Goal: Entertainment & Leisure: Browse casually

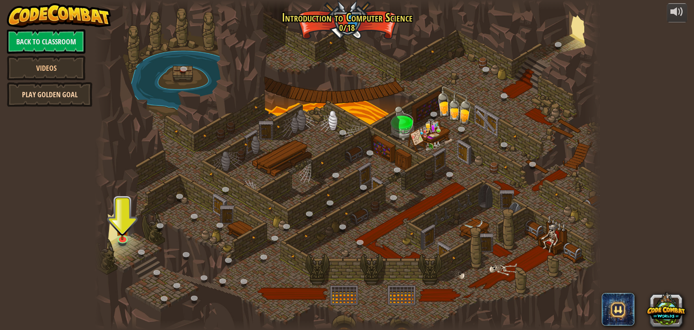
click at [48, 91] on link "Play Golden Goal" at bounding box center [49, 94] width 85 height 24
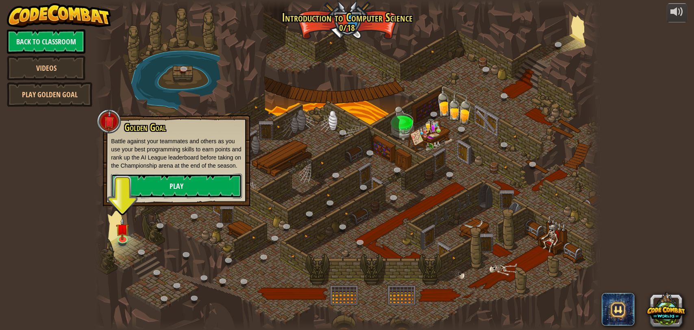
click at [168, 188] on link "Play" at bounding box center [176, 186] width 131 height 24
drag, startPoint x: 139, startPoint y: 209, endPoint x: 118, endPoint y: 219, distance: 23.8
click at [127, 216] on div at bounding box center [347, 165] width 504 height 330
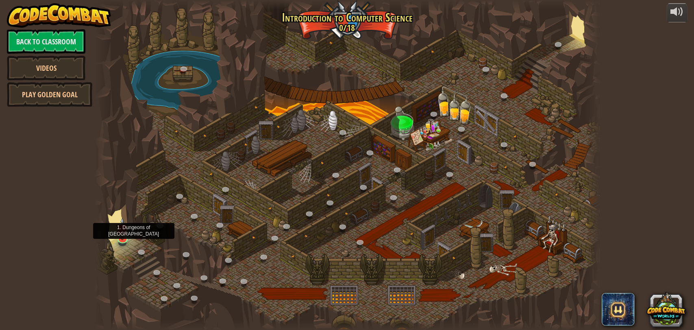
click at [136, 237] on div at bounding box center [347, 165] width 504 height 330
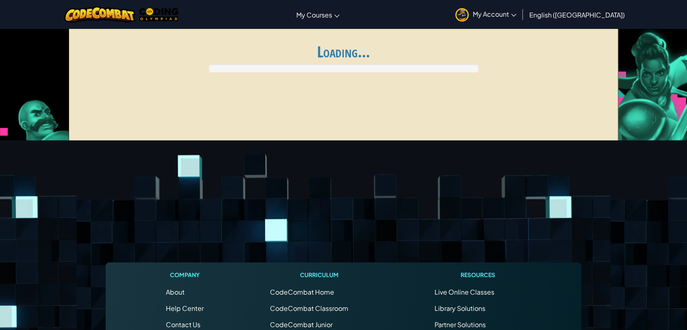
drag, startPoint x: 122, startPoint y: 227, endPoint x: 0, endPoint y: 236, distance: 121.9
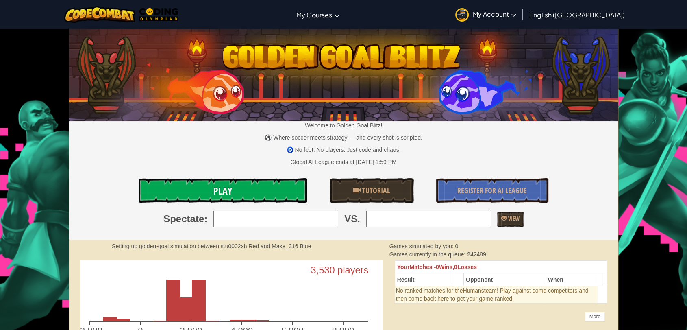
drag, startPoint x: 255, startPoint y: 189, endPoint x: 262, endPoint y: 182, distance: 10.3
click at [262, 182] on link "Play" at bounding box center [223, 190] width 168 height 24
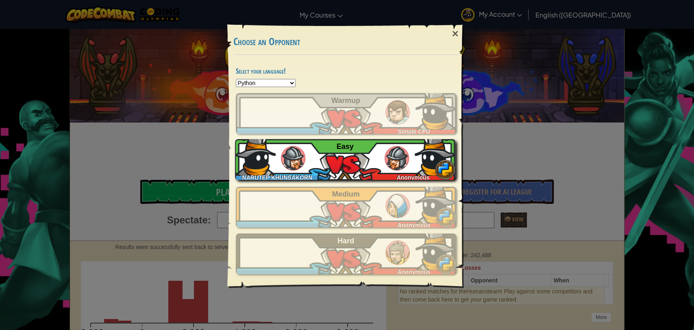
click at [368, 148] on div "NARUTEP KHUNSAKORN THG1127 Anonymous Easy" at bounding box center [345, 159] width 220 height 41
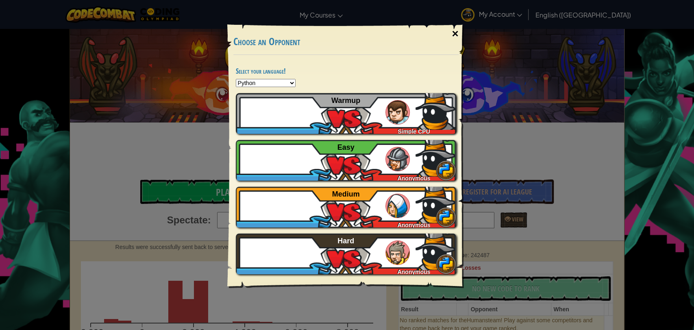
click at [452, 37] on div "×" at bounding box center [455, 34] width 19 height 24
